Goal: Task Accomplishment & Management: Manage account settings

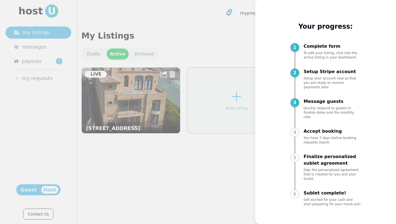
click at [234, 51] on div at bounding box center [198, 112] width 396 height 224
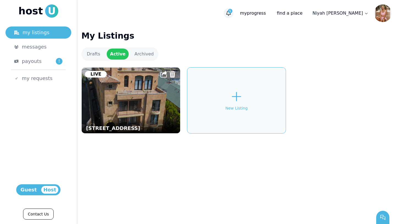
click at [234, 13] on button "5" at bounding box center [229, 13] width 10 height 10
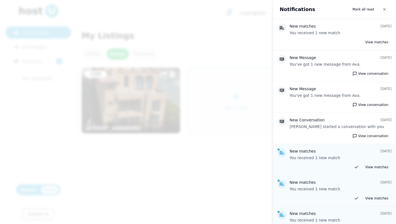
click at [235, 21] on div at bounding box center [198, 112] width 396 height 224
